Goal: Task Accomplishment & Management: Use online tool/utility

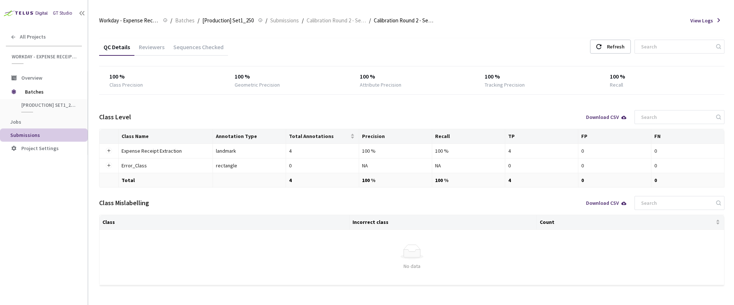
click at [193, 47] on div "Sequences Checked" at bounding box center [198, 49] width 59 height 12
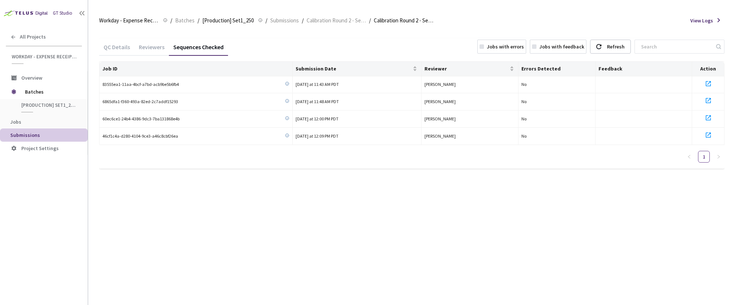
click at [124, 47] on div "QC Details" at bounding box center [116, 49] width 35 height 12
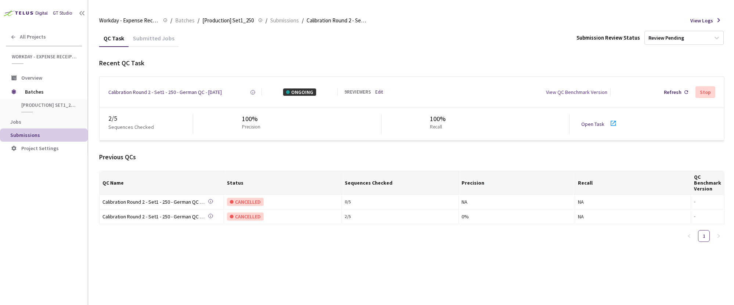
click at [592, 126] on link "Open Task" at bounding box center [592, 124] width 23 height 7
click at [584, 122] on link "Open Task" at bounding box center [592, 124] width 23 height 7
click at [587, 125] on link "Open Task" at bounding box center [592, 124] width 23 height 7
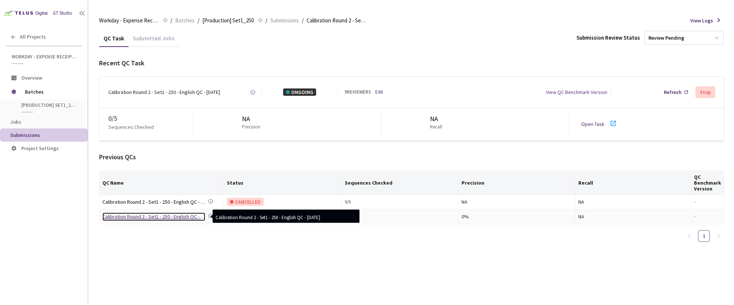
click at [166, 220] on div "Calibration Round 2 - Set1 - 250 - English QC - [DATE]" at bounding box center [153, 217] width 103 height 8
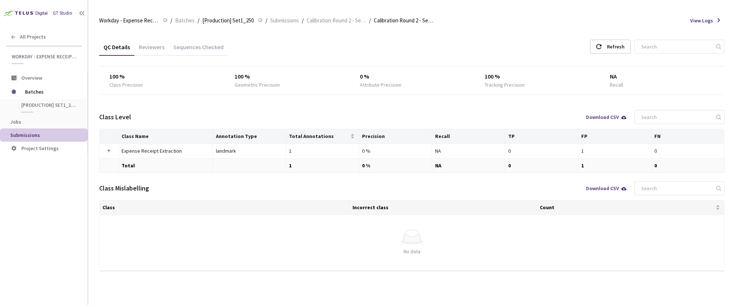
click at [185, 42] on div "Sequences Checked" at bounding box center [198, 46] width 59 height 16
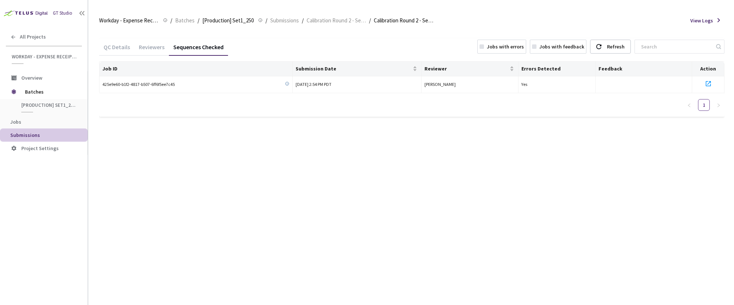
click at [138, 47] on div "Reviewers" at bounding box center [151, 49] width 35 height 12
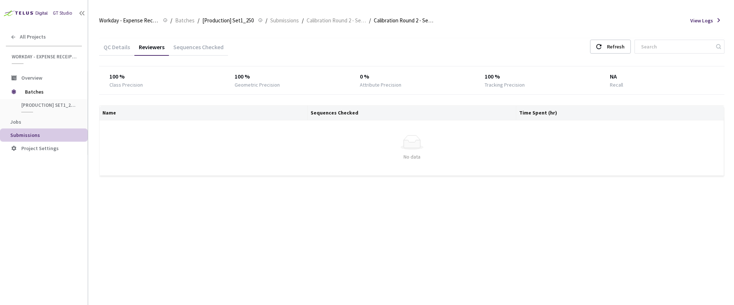
click at [128, 49] on div "QC Details" at bounding box center [116, 49] width 35 height 12
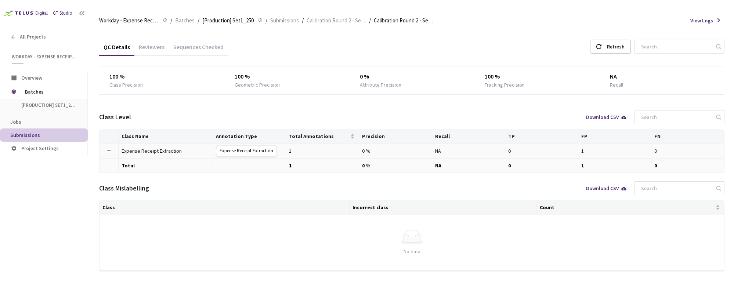
click at [141, 148] on div "Expense Receipt Extraction" at bounding box center [162, 151] width 81 height 8
click at [334, 22] on span "Calibration Round 2 - Set1 - 250 - English" at bounding box center [336, 20] width 59 height 9
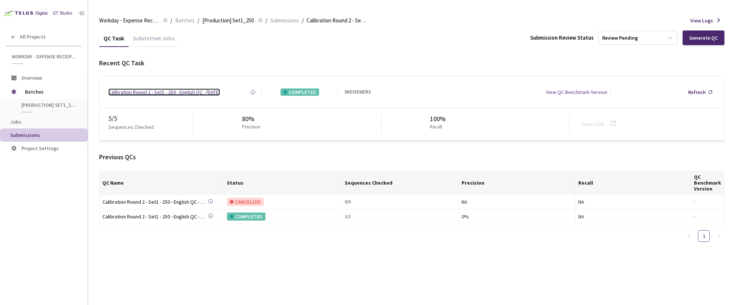
click at [220, 92] on div "Calibration Round 2 - Set1 - 250 - English QC - [DATE]" at bounding box center [164, 92] width 112 height 7
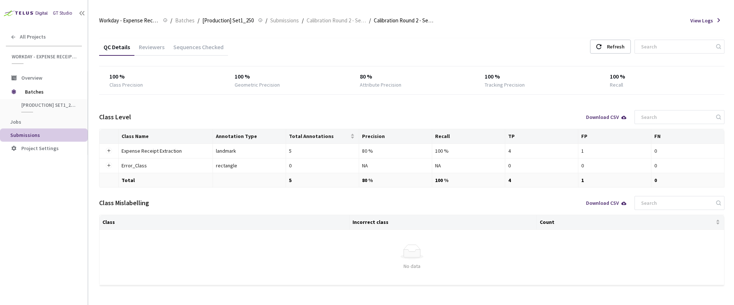
click at [195, 44] on div "Sequences Checked" at bounding box center [198, 49] width 59 height 12
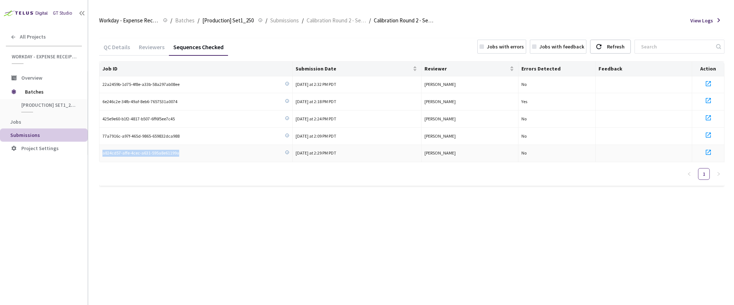
drag, startPoint x: 177, startPoint y: 153, endPoint x: 101, endPoint y: 153, distance: 76.0
click at [101, 153] on td "a824cd57-affe-4cec-a631-595a8e61199a" at bounding box center [196, 153] width 193 height 17
copy span "a824cd57-affe-4cec-a631-595a8e61199a"
drag, startPoint x: 181, startPoint y: 83, endPoint x: 173, endPoint y: 83, distance: 8.5
click at [180, 83] on div "22a2459b-1d75-4f8e-a33b-58a297ab08ee" at bounding box center [195, 84] width 187 height 7
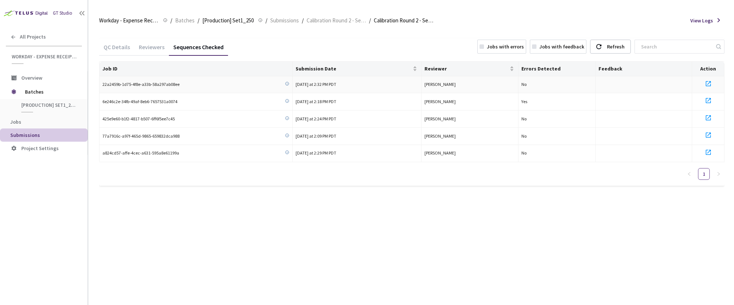
click at [172, 83] on span "22a2459b-1d75-4f8e-a33b-58a297ab08ee" at bounding box center [140, 84] width 77 height 7
click at [185, 85] on div "22a2459b-1d75-4f8e-a33b-58a297ab08ee" at bounding box center [195, 84] width 187 height 7
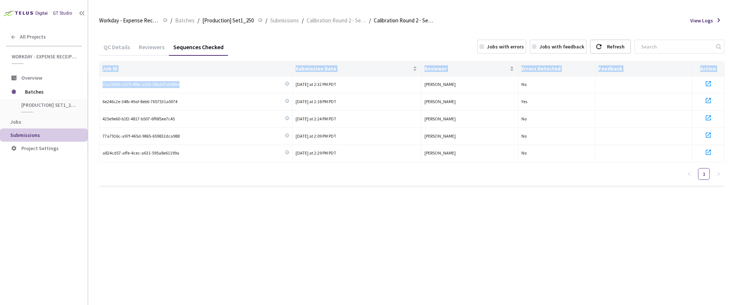
drag, startPoint x: 185, startPoint y: 85, endPoint x: 115, endPoint y: 82, distance: 69.5
click at [98, 83] on main "Workday - Expense Receipt Extraction Workday - Expense Receipt Extraction / Bat…" at bounding box center [411, 152] width 646 height 305
drag, startPoint x: 119, startPoint y: 86, endPoint x: 133, endPoint y: 83, distance: 14.2
click at [119, 85] on span "22a2459b-1d75-4f8e-a33b-58a297ab08ee" at bounding box center [140, 84] width 77 height 7
drag, startPoint x: 190, startPoint y: 87, endPoint x: 106, endPoint y: 84, distance: 84.2
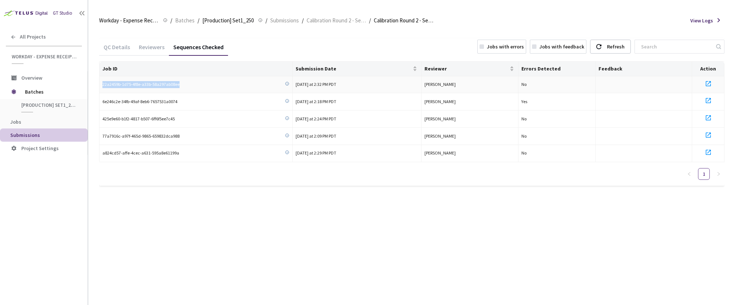
click at [102, 84] on div "22a2459b-1d75-4f8e-a33b-58a297ab08ee" at bounding box center [195, 84] width 187 height 7
copy span "22a2459b-1d75-4f8e-a33b-58a297ab08ee"
